Goal: Task Accomplishment & Management: Manage account settings

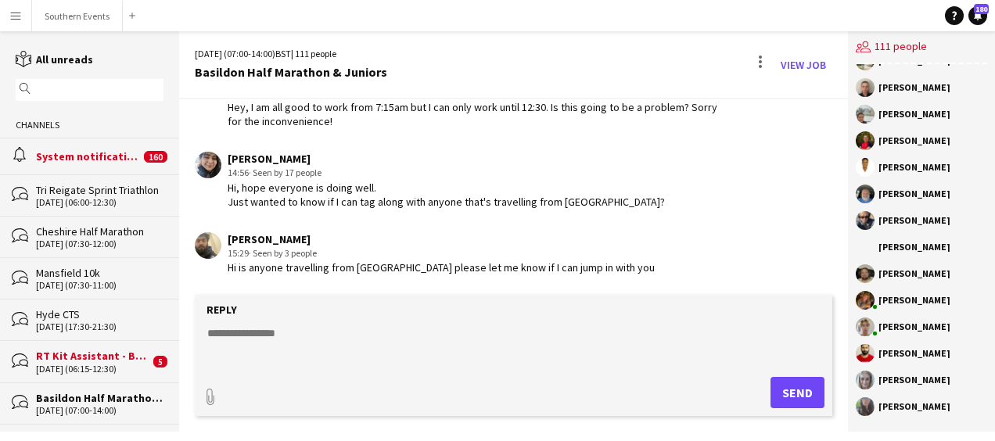
click at [282, 344] on textarea at bounding box center [517, 345] width 622 height 41
click at [68, 8] on button "Southern Events Close" at bounding box center [77, 16] width 91 height 30
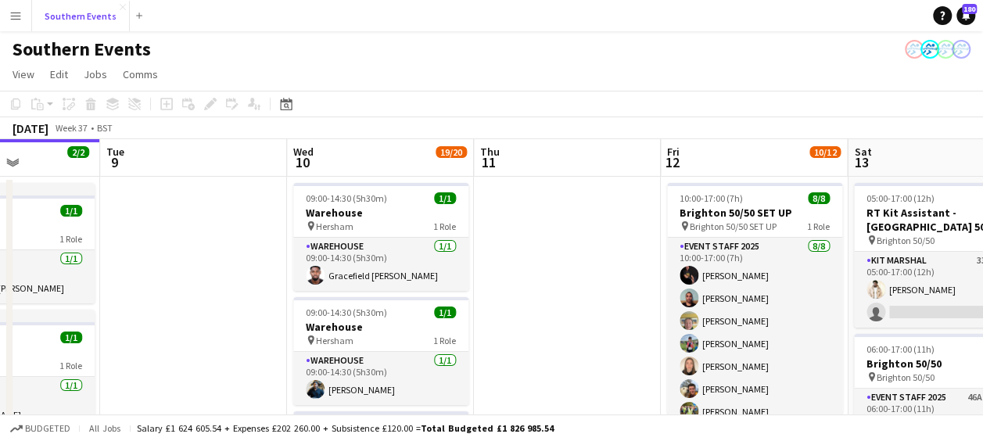
scroll to position [0, 519]
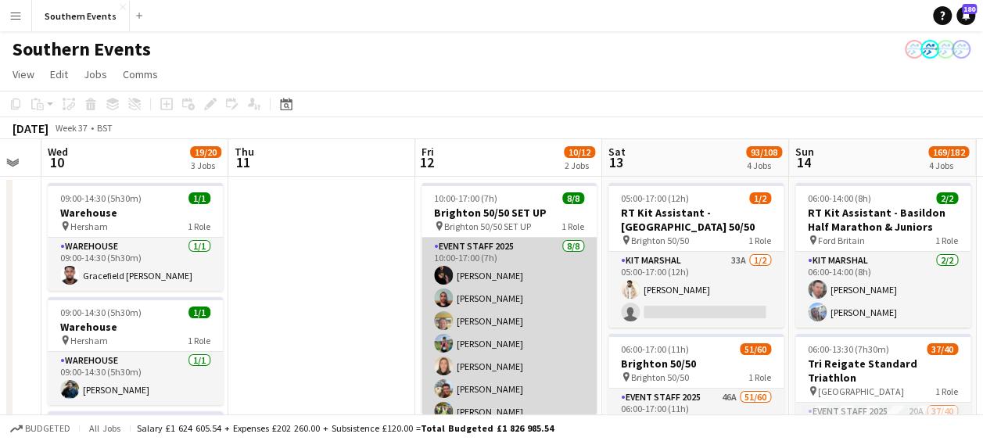
drag, startPoint x: 488, startPoint y: 269, endPoint x: 461, endPoint y: 239, distance: 40.4
click at [488, 269] on app-card-role "Event Staff 2025 [DATE] 10:00-17:00 (7h) [PERSON_NAME] [PERSON_NAME] [PERSON_NA…" at bounding box center [508, 344] width 175 height 212
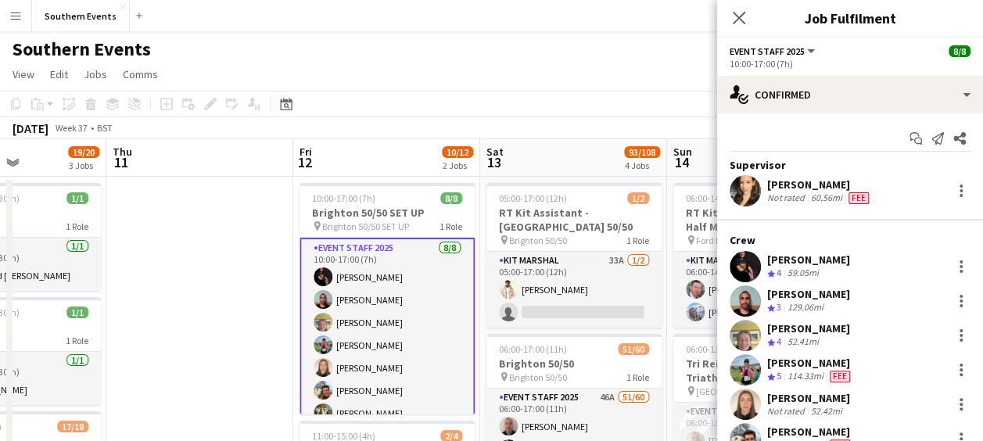
scroll to position [0, 643]
click at [733, 16] on icon "Close pop-in" at bounding box center [738, 17] width 15 height 15
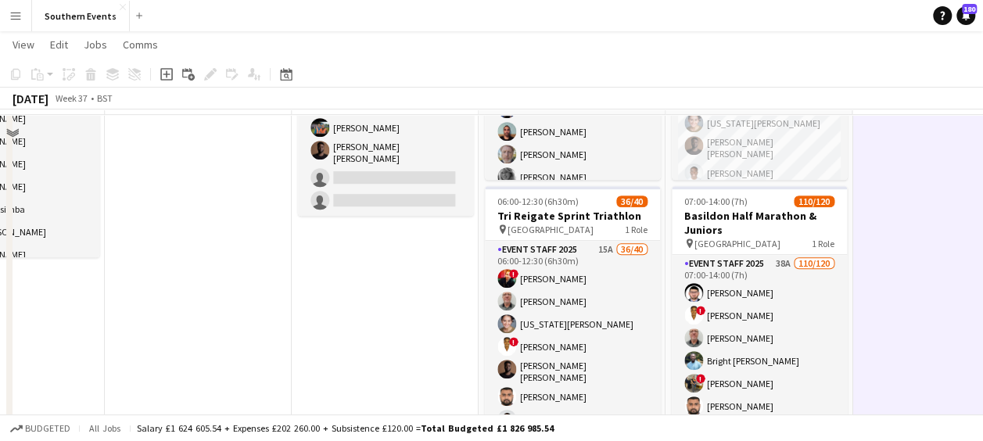
scroll to position [387, 0]
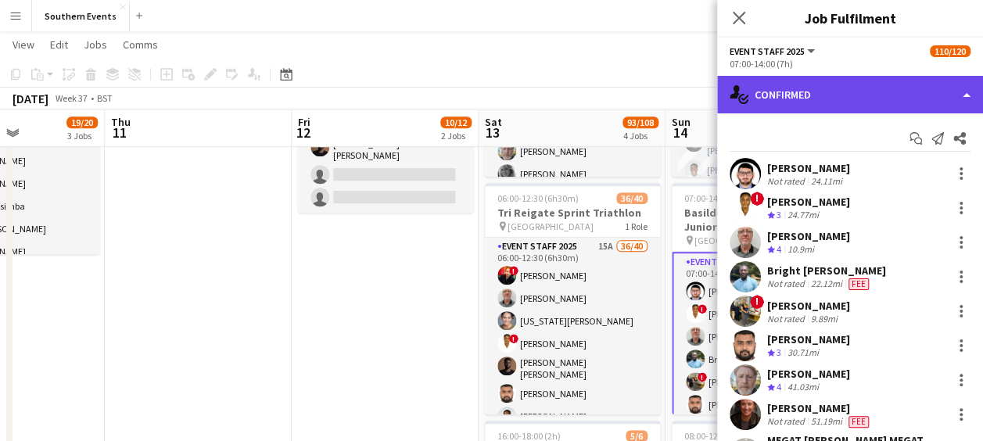
click at [842, 84] on div "single-neutral-actions-check-2 Confirmed" at bounding box center [850, 95] width 266 height 38
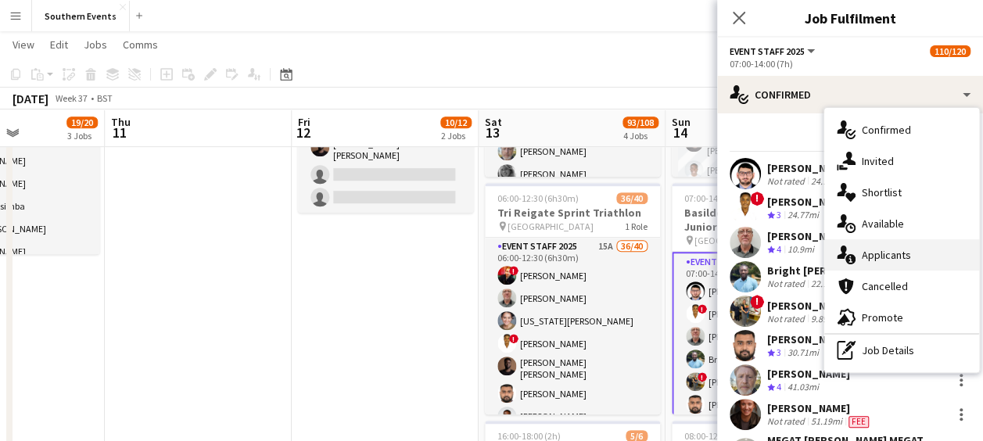
click at [873, 261] on span "Applicants" at bounding box center [886, 255] width 49 height 14
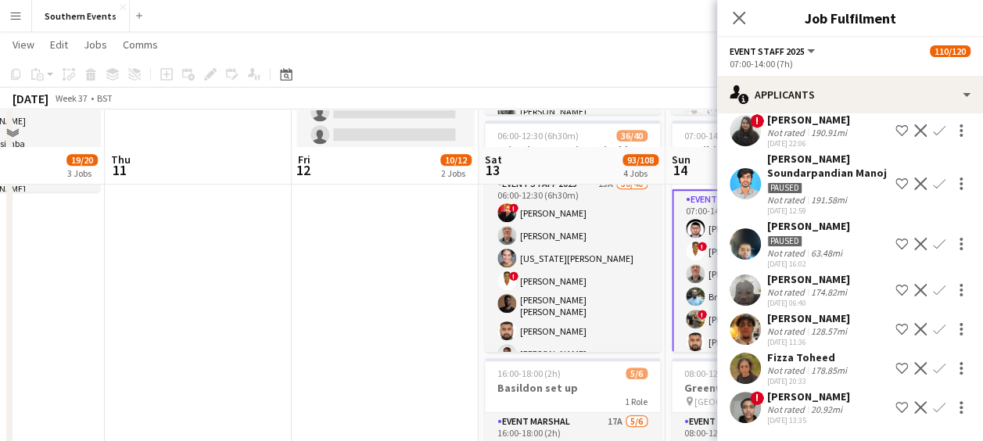
scroll to position [511, 0]
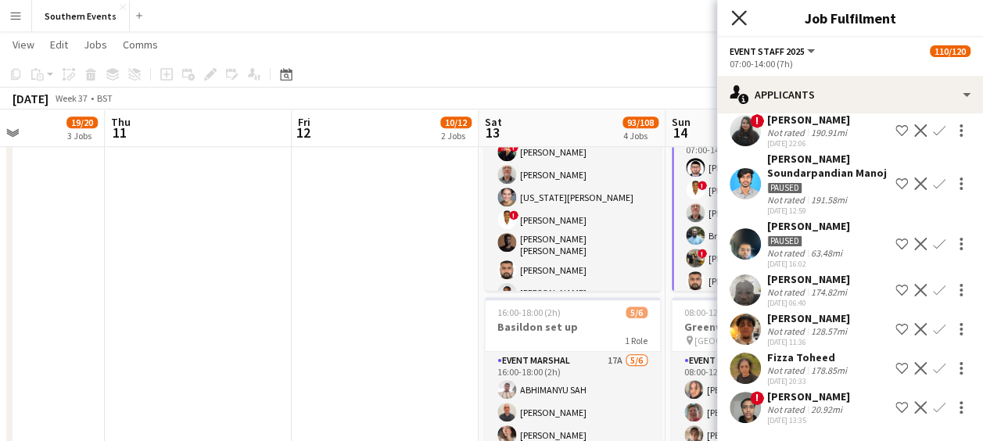
click at [735, 11] on icon "Close pop-in" at bounding box center [738, 17] width 15 height 15
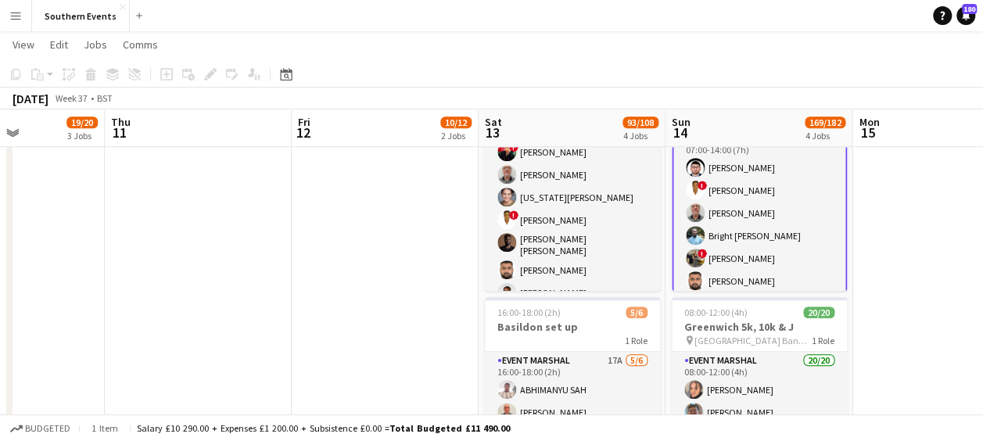
click at [610, 41] on app-page-menu "View Day view expanded Day view collapsed Month view Date picker Jump to [DATE]…" at bounding box center [491, 46] width 983 height 30
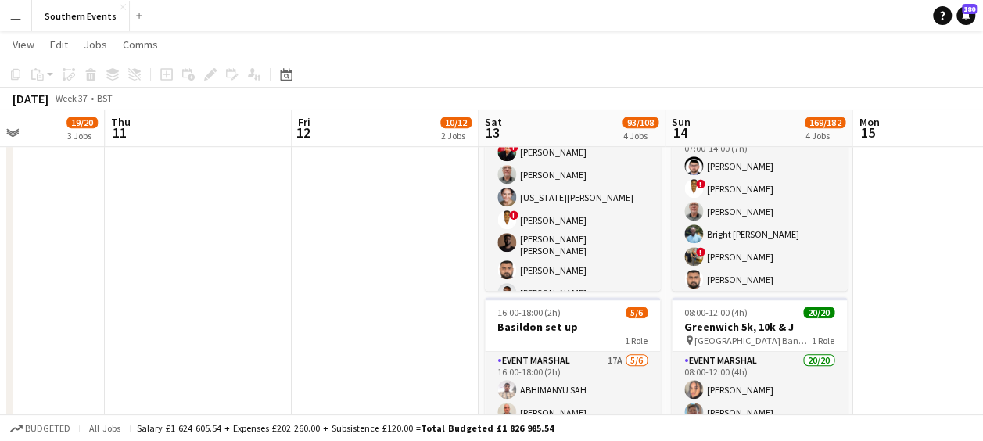
scroll to position [618, 0]
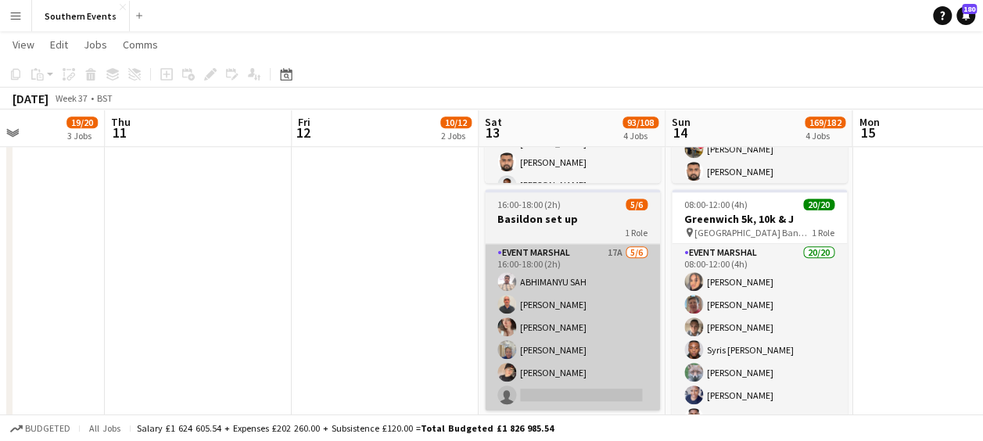
drag, startPoint x: 430, startPoint y: 249, endPoint x: 541, endPoint y: 292, distance: 118.8
click at [541, 292] on app-card-role "Event Marshal 17A [DATE] 16:00-18:00 (2h) ABHIMANYU SAH [PERSON_NAME] [PERSON_N…" at bounding box center [572, 327] width 175 height 167
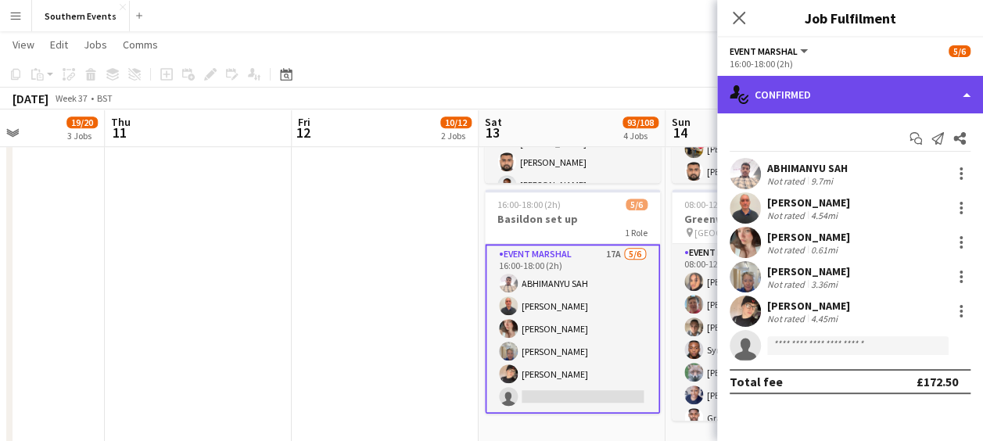
click at [840, 112] on div "single-neutral-actions-check-2 Confirmed" at bounding box center [850, 95] width 266 height 38
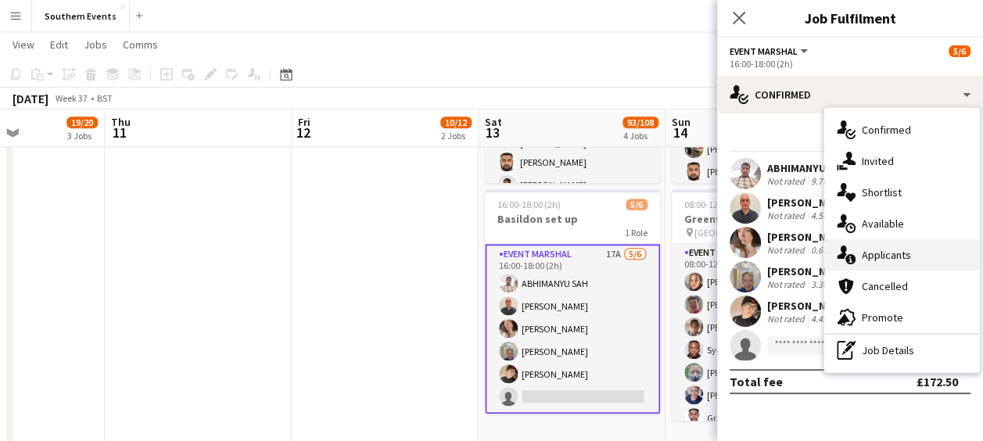
click at [871, 256] on span "Applicants" at bounding box center [886, 255] width 49 height 14
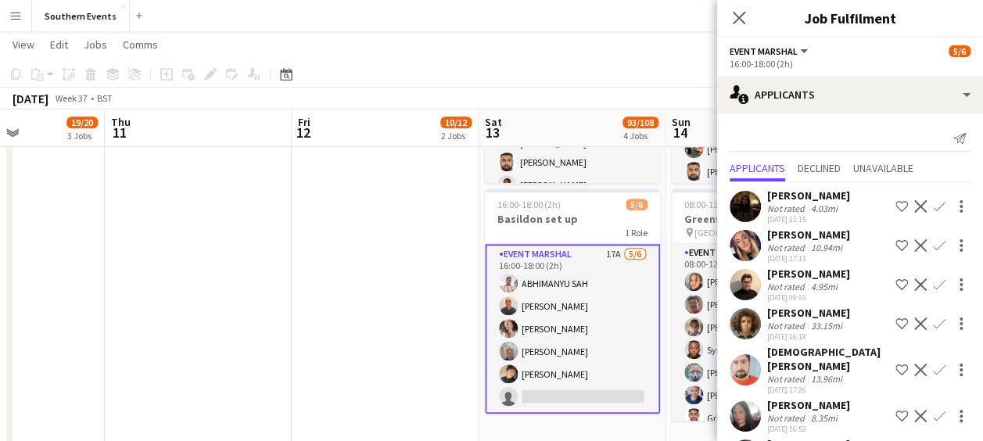
click at [744, 206] on app-user-avatar at bounding box center [745, 206] width 31 height 31
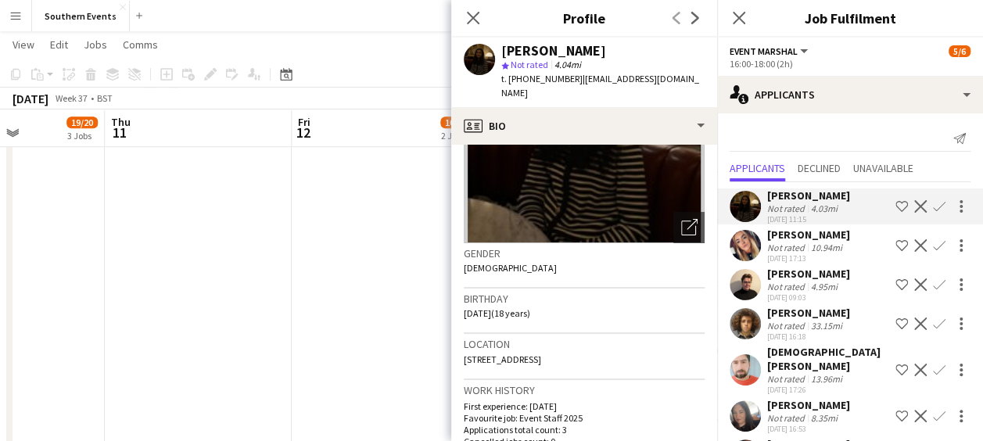
scroll to position [0, 0]
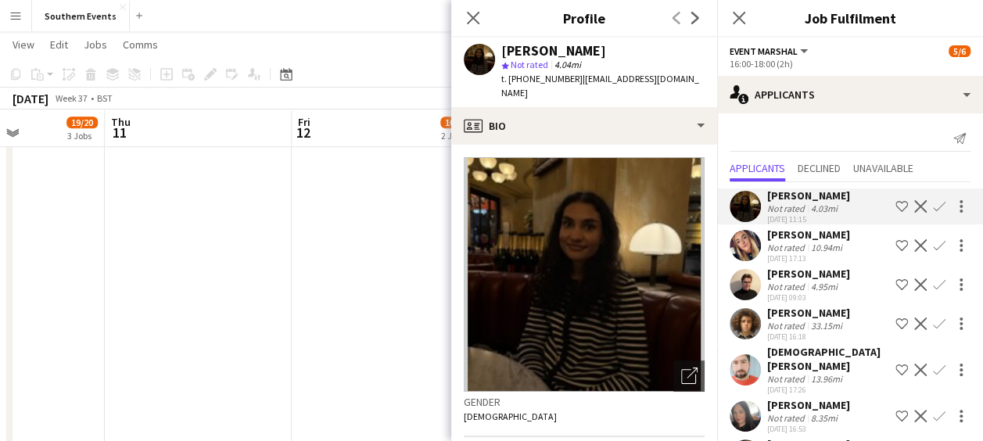
click at [933, 208] on app-icon "Confirm" at bounding box center [939, 206] width 13 height 13
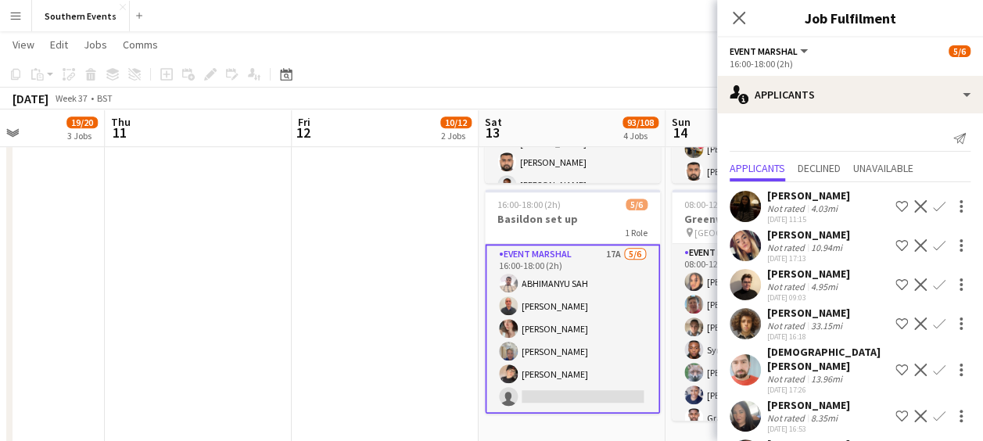
click at [933, 208] on app-icon "Confirm" at bounding box center [939, 206] width 13 height 13
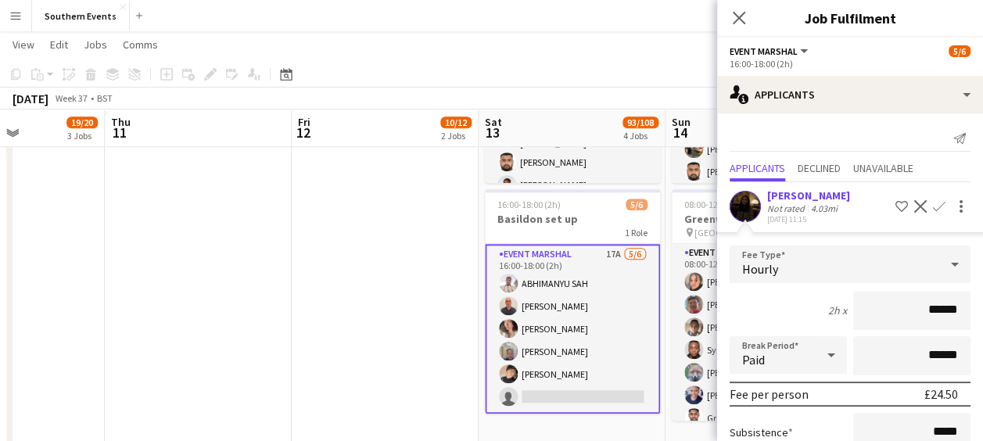
click at [741, 197] on app-user-avatar at bounding box center [745, 206] width 31 height 31
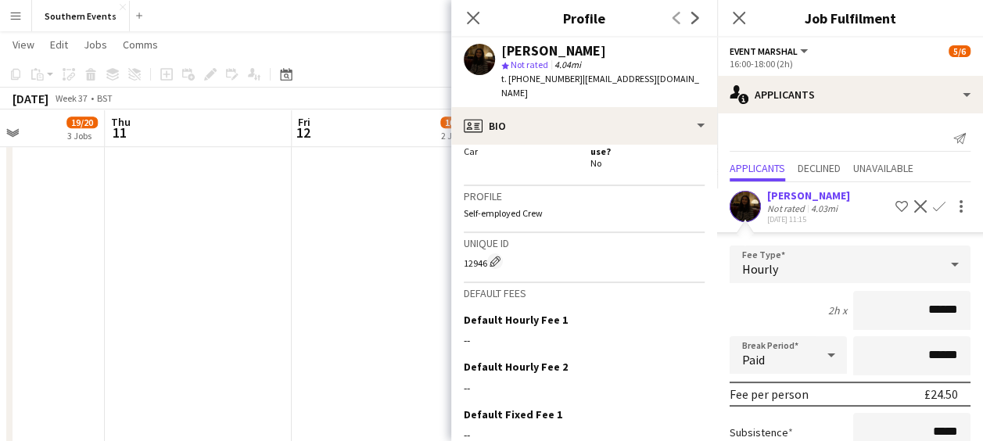
scroll to position [593, 0]
click at [692, 312] on app-icon "Edit this field" at bounding box center [698, 318] width 13 height 13
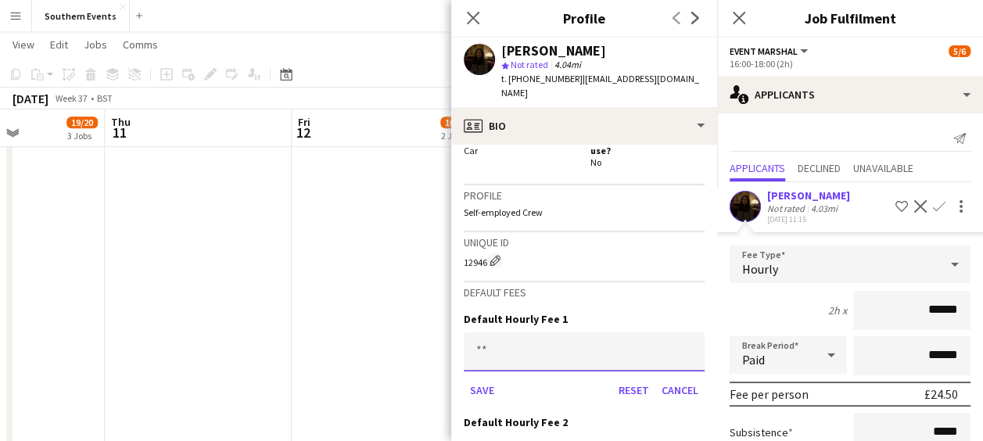
click at [499, 332] on input at bounding box center [584, 351] width 241 height 39
type input "***"
click at [479, 378] on button "Save" at bounding box center [482, 390] width 37 height 25
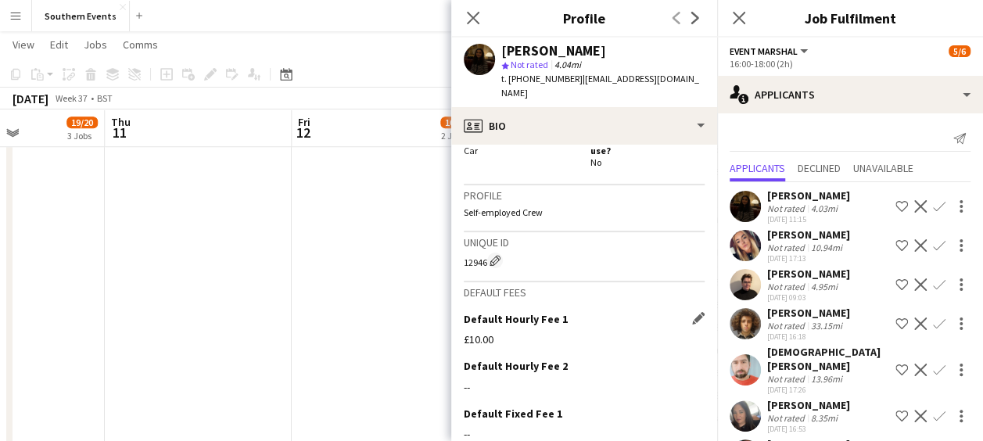
click at [933, 202] on app-icon "Confirm" at bounding box center [939, 206] width 13 height 13
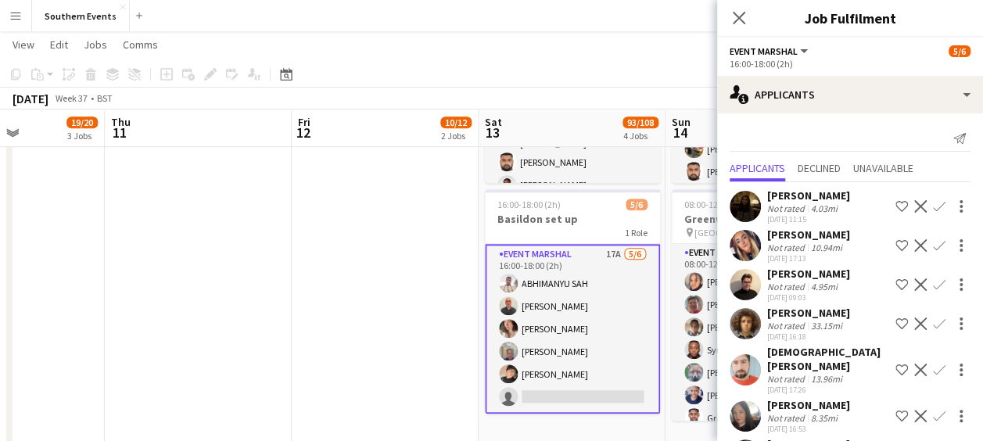
click at [933, 202] on app-icon "Confirm" at bounding box center [939, 206] width 13 height 13
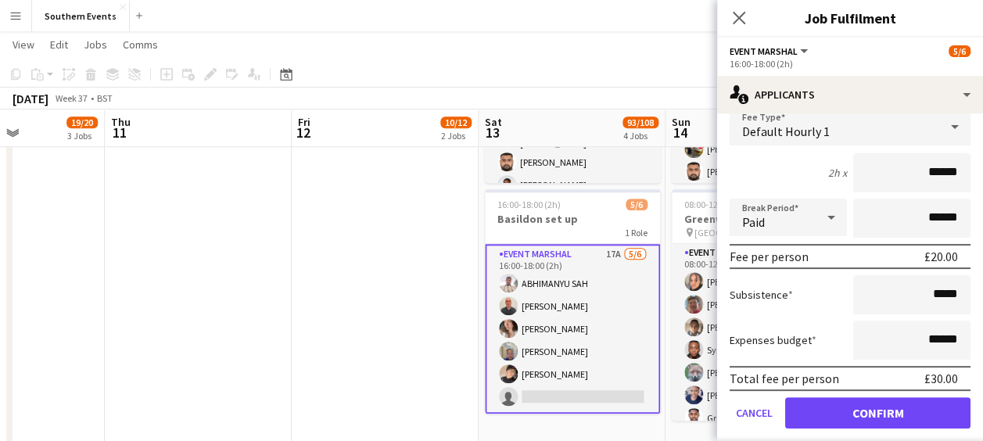
scroll to position [141, 0]
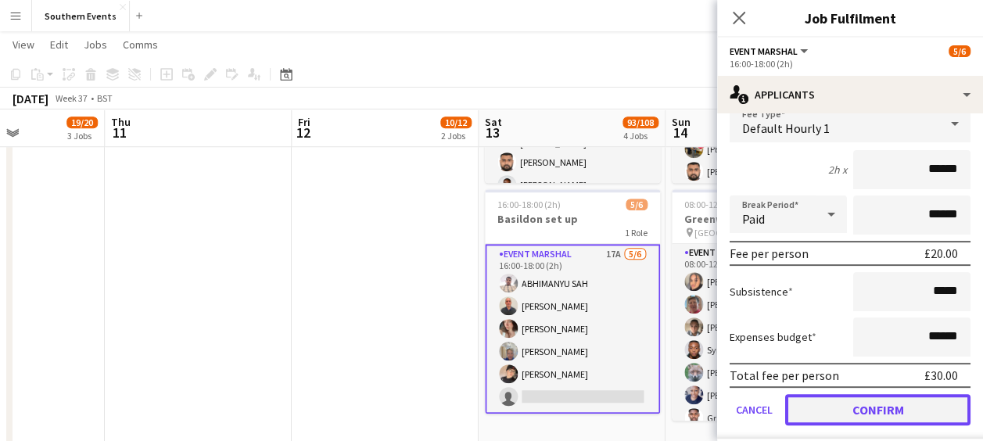
click at [819, 413] on button "Confirm" at bounding box center [877, 409] width 185 height 31
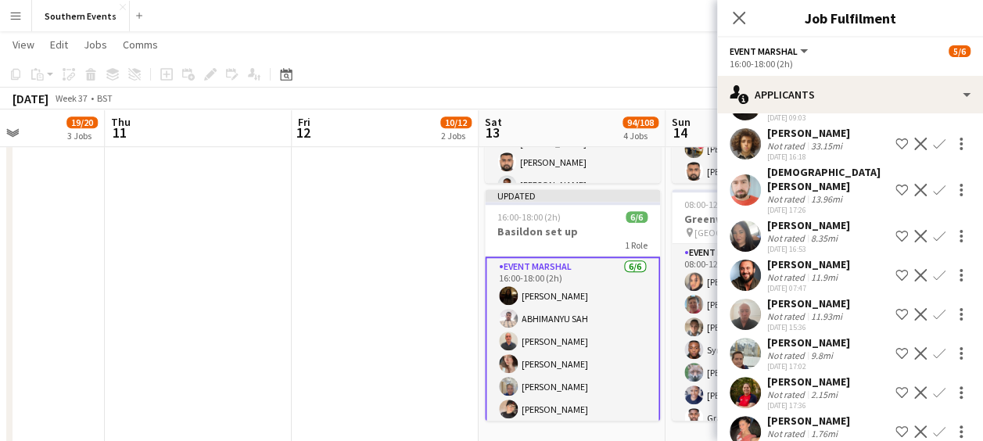
scroll to position [0, 0]
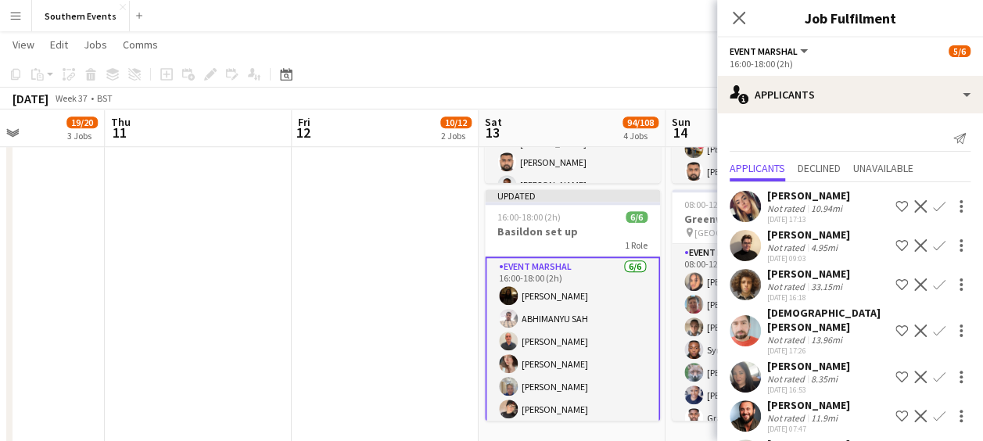
click at [403, 314] on app-date-cell "10:00-17:00 (7h) 8/8 [GEOGRAPHIC_DATA] 50/50 SET UP pin Brighton 50/50 SET UP 1…" at bounding box center [385, 5] width 187 height 897
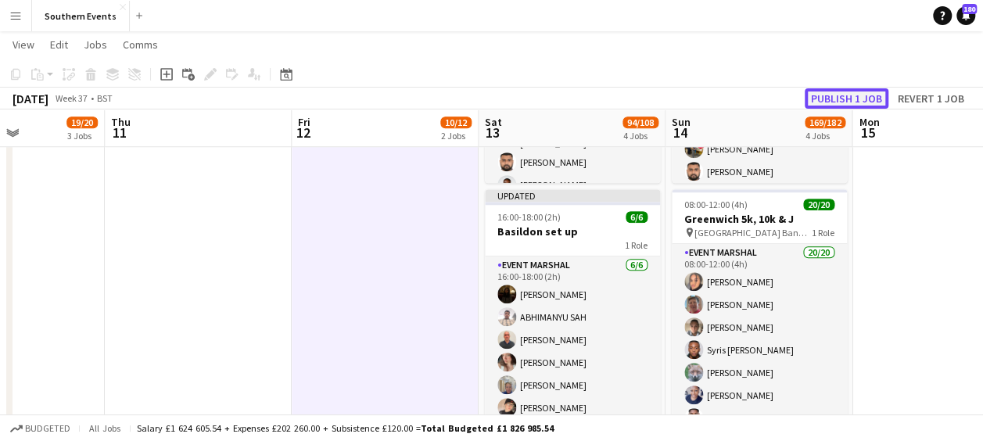
click at [818, 95] on button "Publish 1 job" at bounding box center [847, 98] width 84 height 20
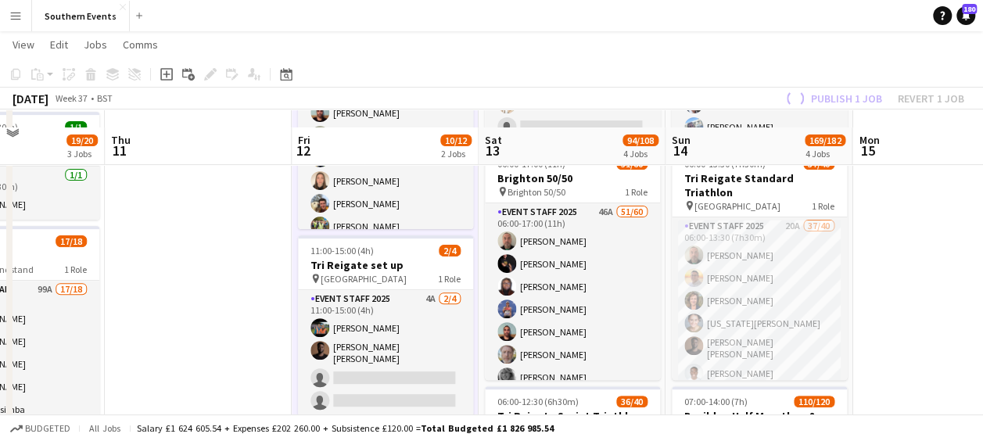
scroll to position [183, 0]
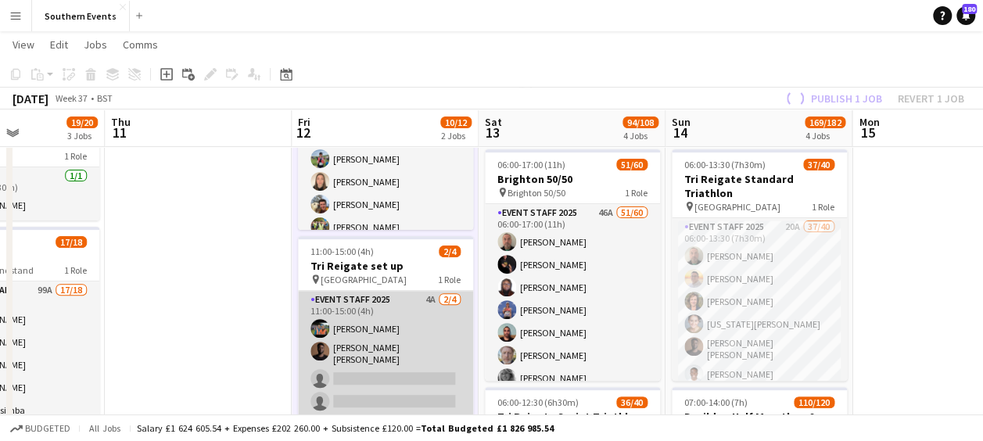
click at [389, 313] on app-card-role "Event Staff 2025 4A [DATE] 11:00-15:00 (4h) [PERSON_NAME] [PERSON_NAME] [PERSON…" at bounding box center [385, 354] width 175 height 126
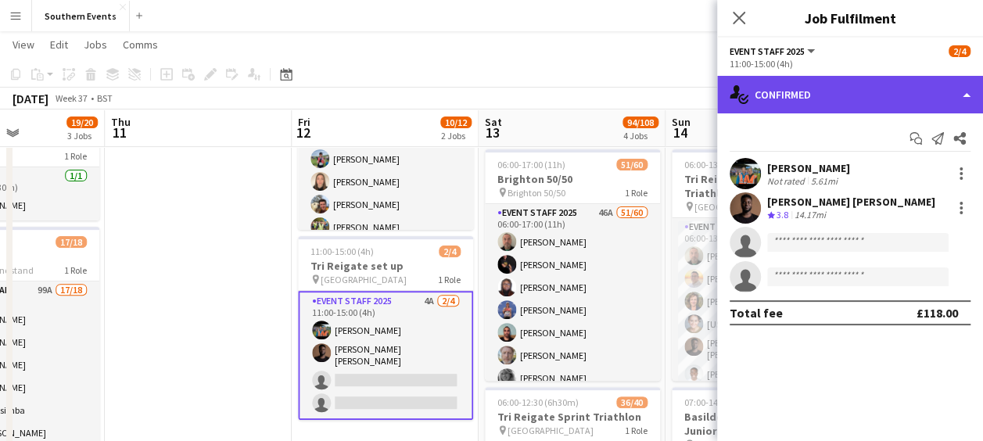
click at [833, 83] on div "single-neutral-actions-check-2 Confirmed" at bounding box center [850, 95] width 266 height 38
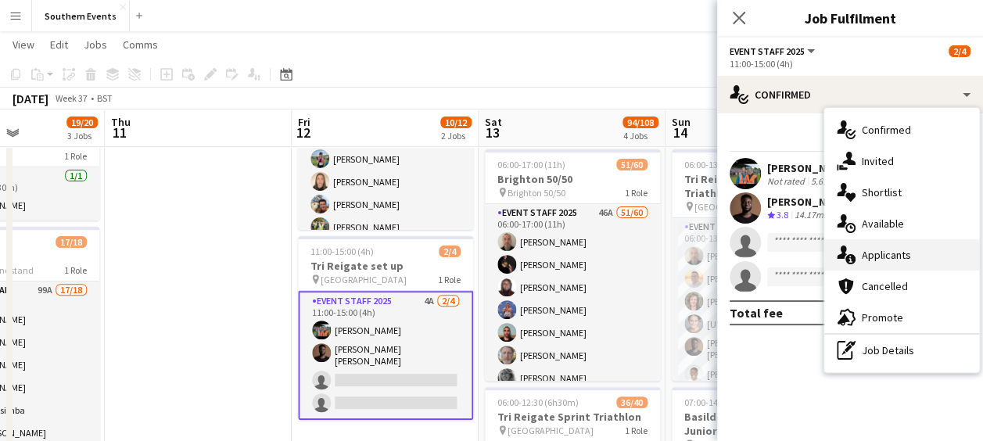
click at [864, 261] on span "Applicants" at bounding box center [886, 255] width 49 height 14
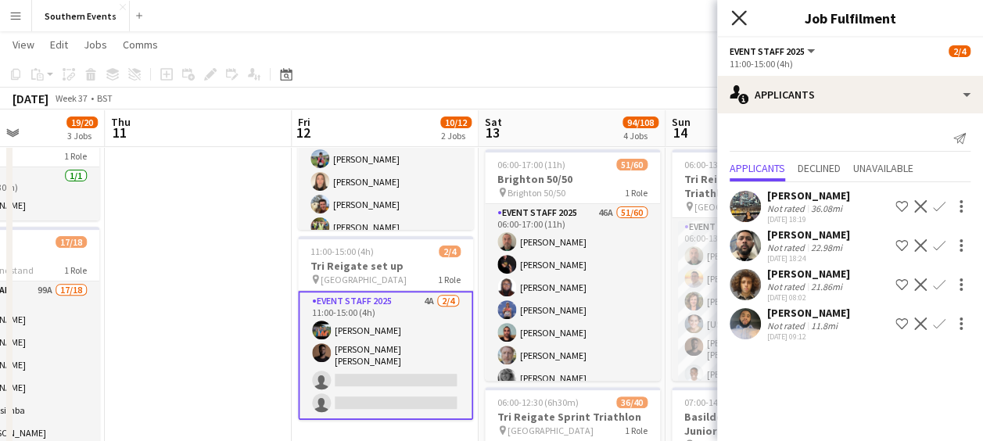
click at [737, 13] on icon "Close pop-in" at bounding box center [738, 17] width 15 height 15
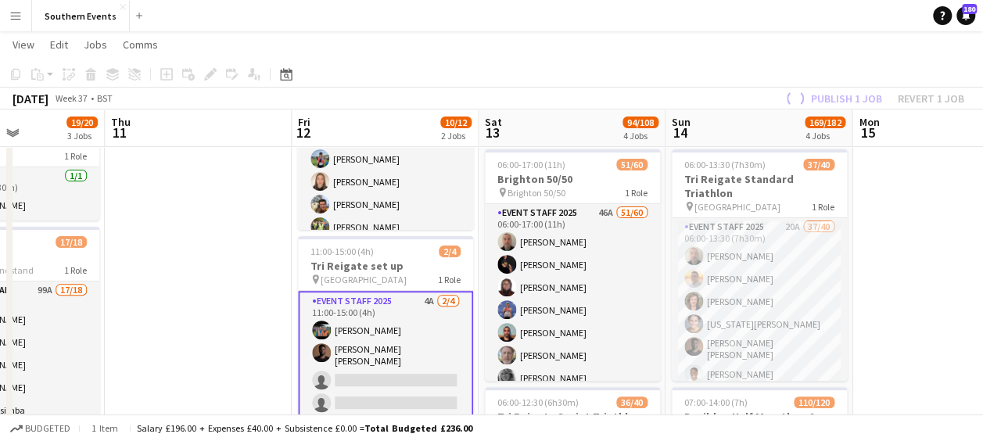
click at [726, 14] on app-navbar "Menu Boards Boards Boards All jobs Status Workforce Workforce My Workforce Recr…" at bounding box center [491, 15] width 983 height 31
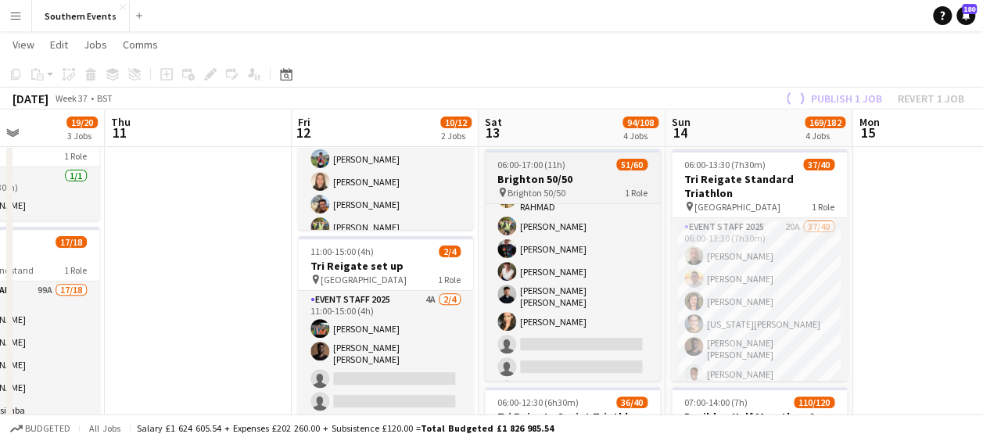
scroll to position [1095, 0]
